Goal: Find contact information: Find contact information

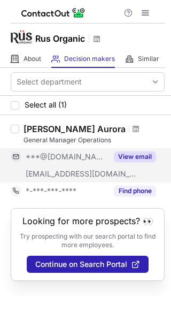
click at [130, 156] on button "View email" at bounding box center [135, 156] width 42 height 11
